Goal: Task Accomplishment & Management: Manage account settings

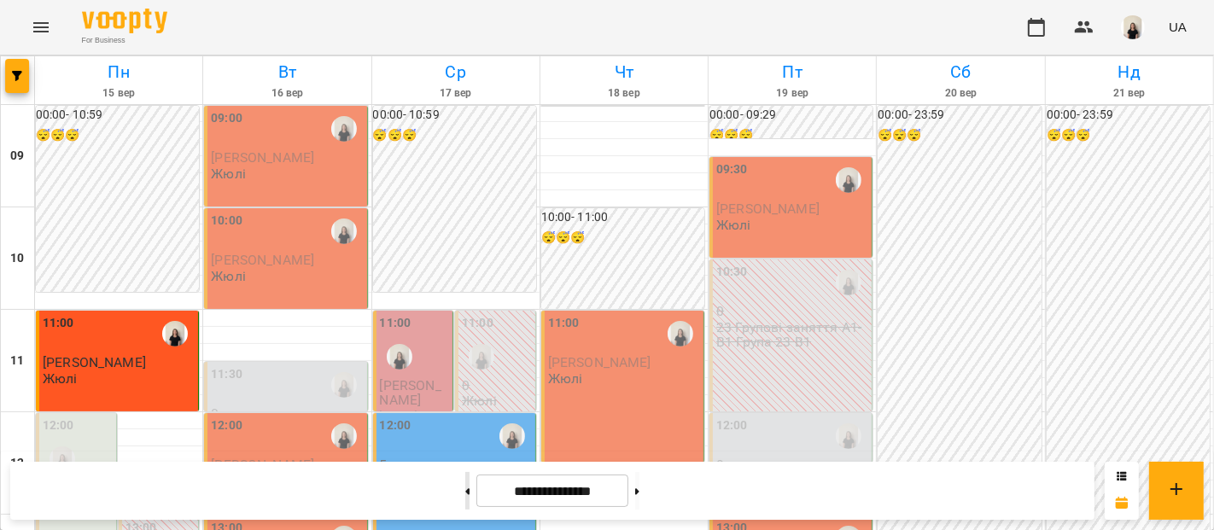
click at [465, 493] on button at bounding box center [467, 491] width 4 height 38
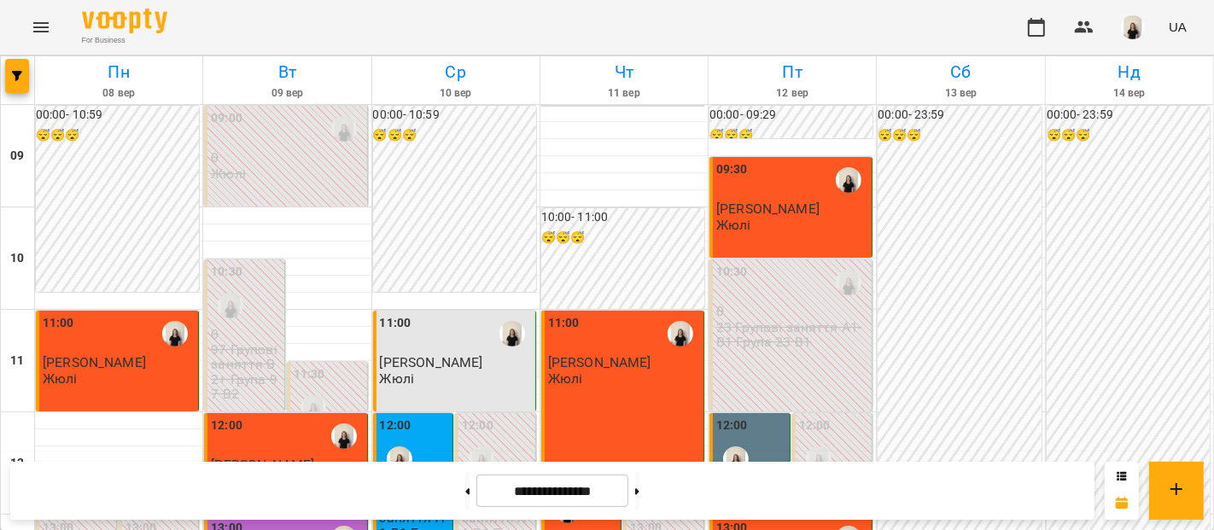
scroll to position [805, 0]
click at [639, 493] on button at bounding box center [637, 491] width 4 height 38
type input "**********"
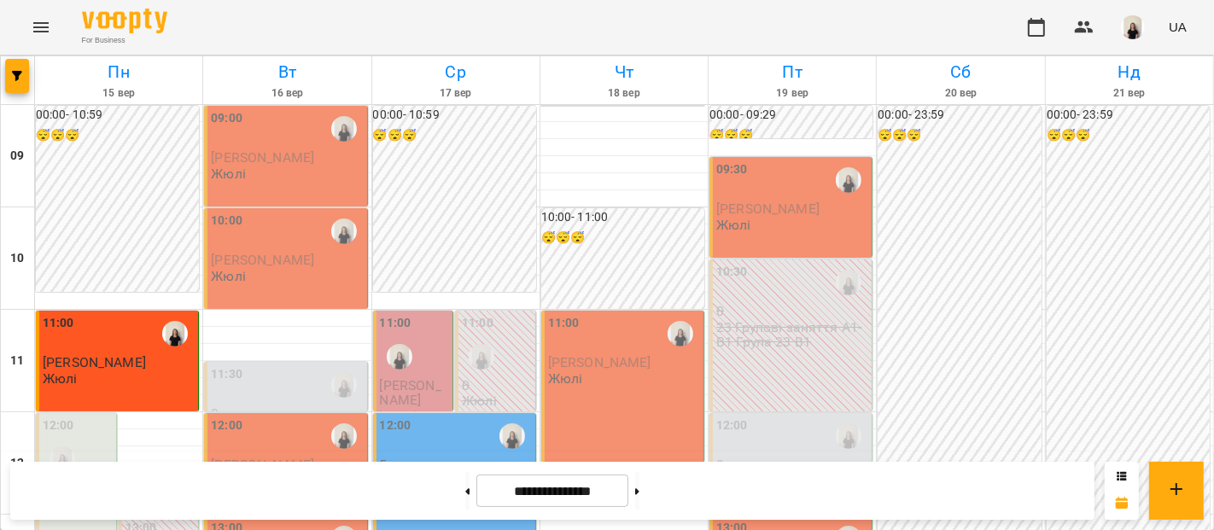
scroll to position [738, 0]
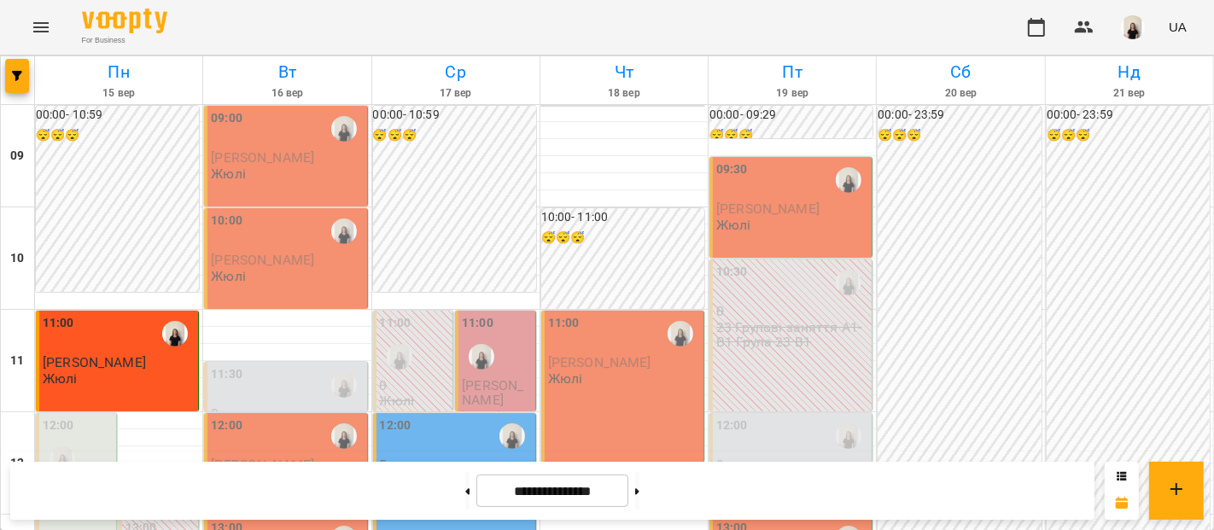
scroll to position [756, 0]
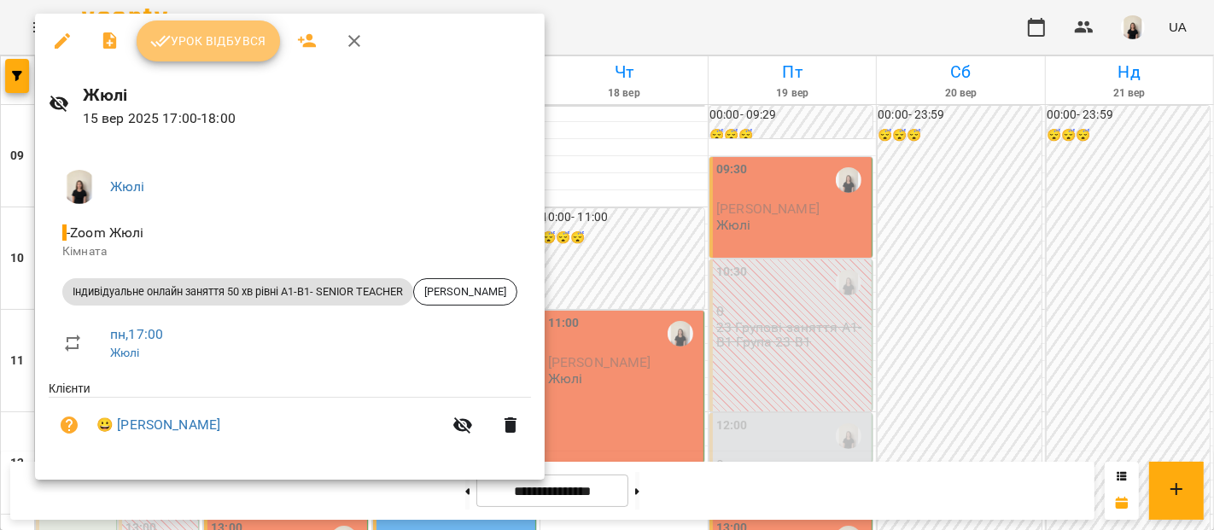
click at [216, 59] on button "Урок відбувся" at bounding box center [208, 40] width 143 height 41
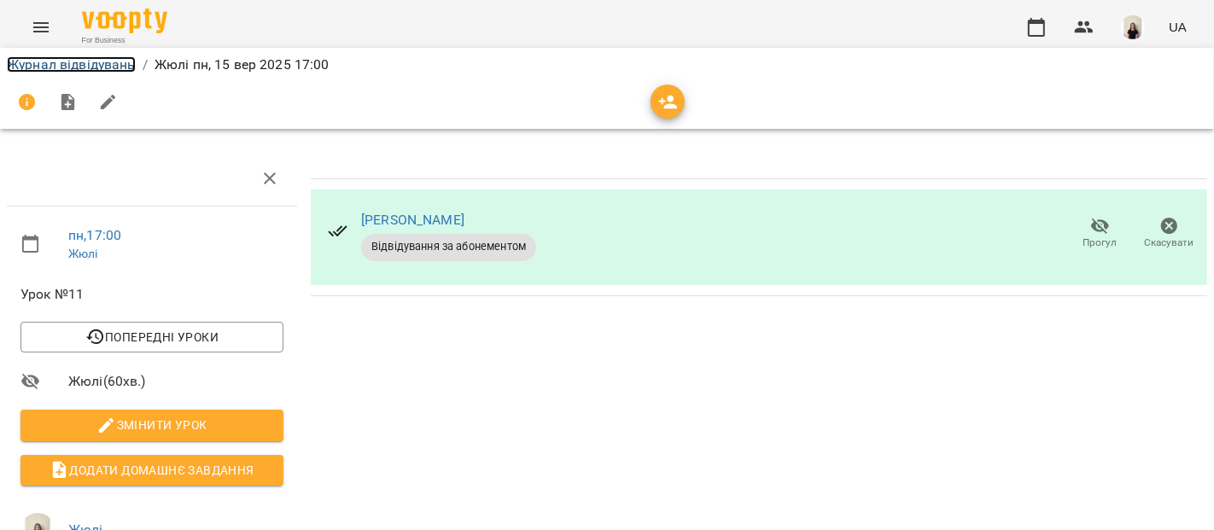
click at [61, 67] on link "Журнал відвідувань" at bounding box center [71, 64] width 129 height 16
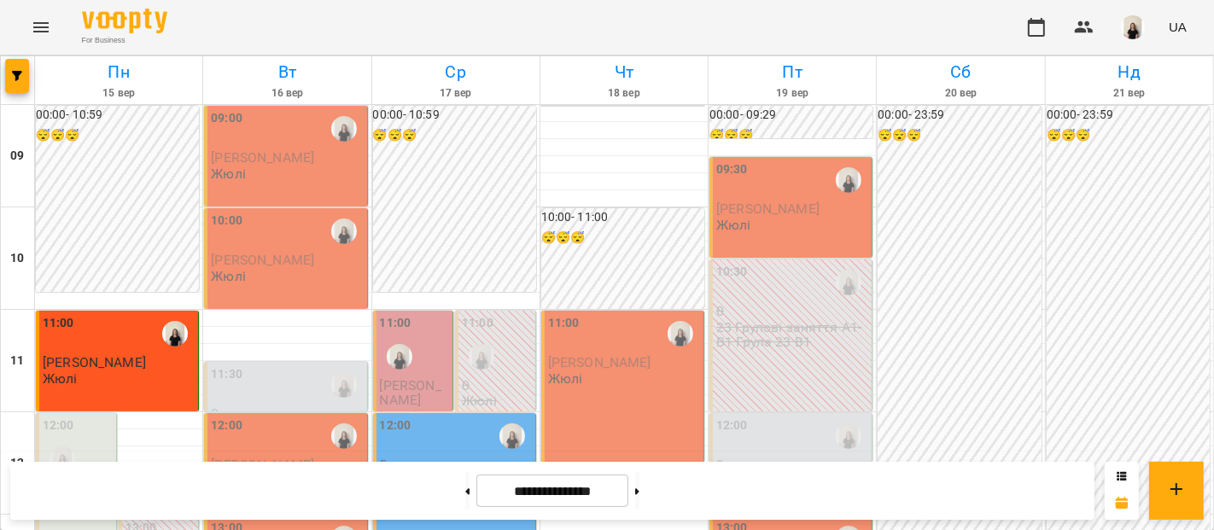
scroll to position [457, 0]
